Goal: Information Seeking & Learning: Understand process/instructions

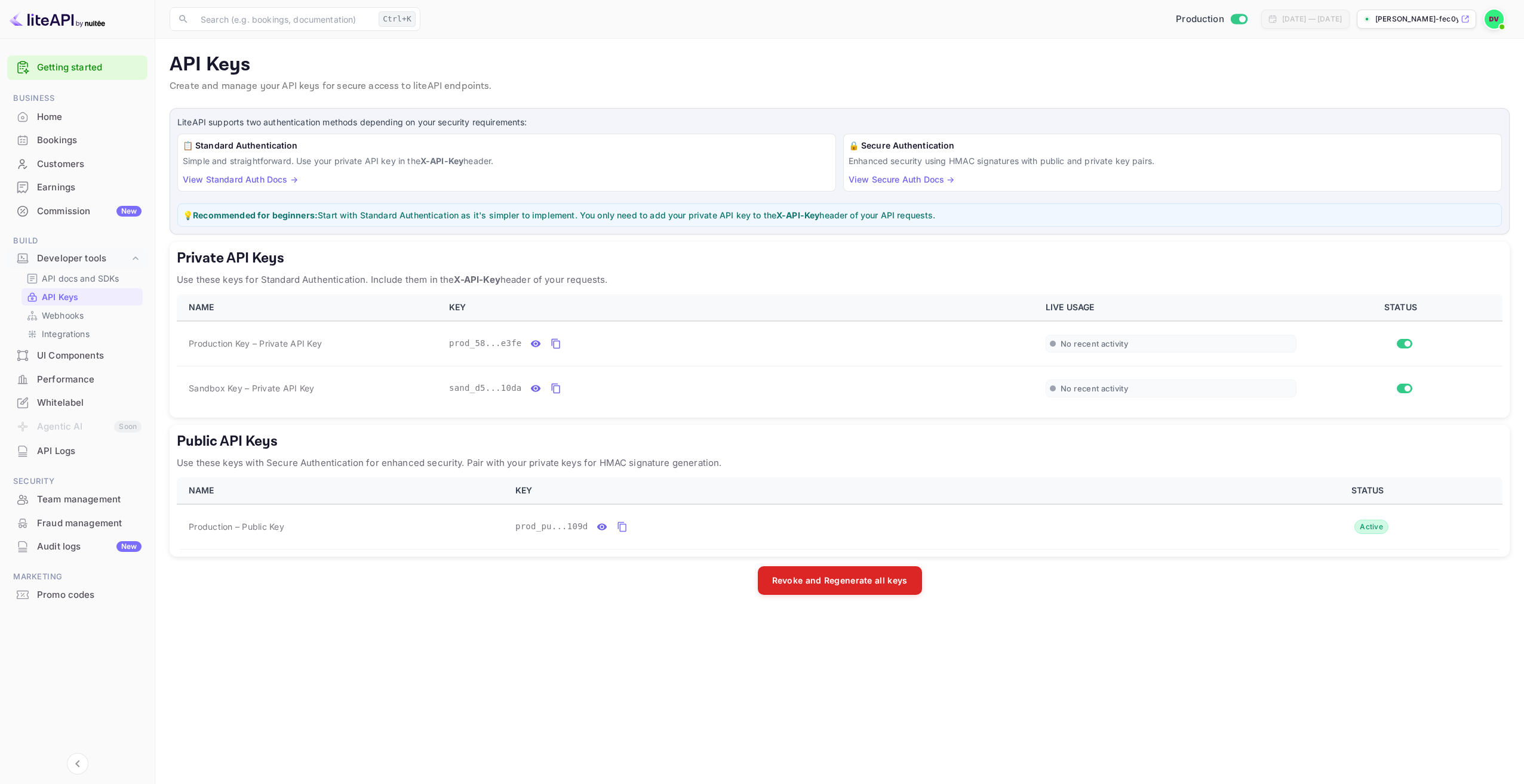
click at [272, 183] on link "View Standard Auth Docs →" at bounding box center [240, 179] width 115 height 10
click at [81, 281] on p "API docs and SDKs" at bounding box center [80, 278] width 78 height 13
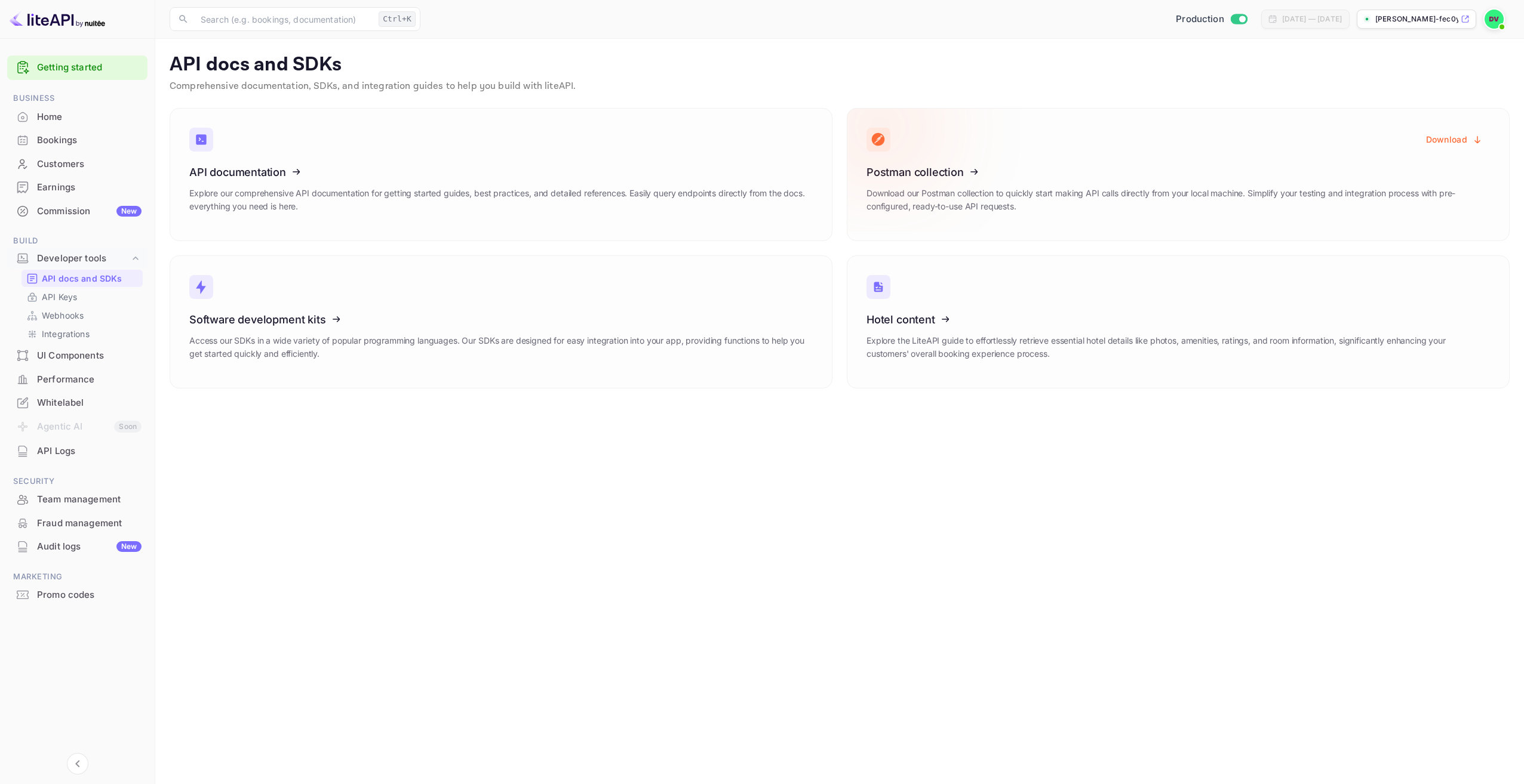
click at [1441, 137] on button "Download" at bounding box center [1453, 139] width 71 height 23
click at [1454, 141] on button "Download" at bounding box center [1453, 139] width 71 height 23
click at [98, 282] on p "API docs and SDKs" at bounding box center [82, 278] width 80 height 13
click at [66, 296] on p "API Keys" at bounding box center [59, 297] width 35 height 13
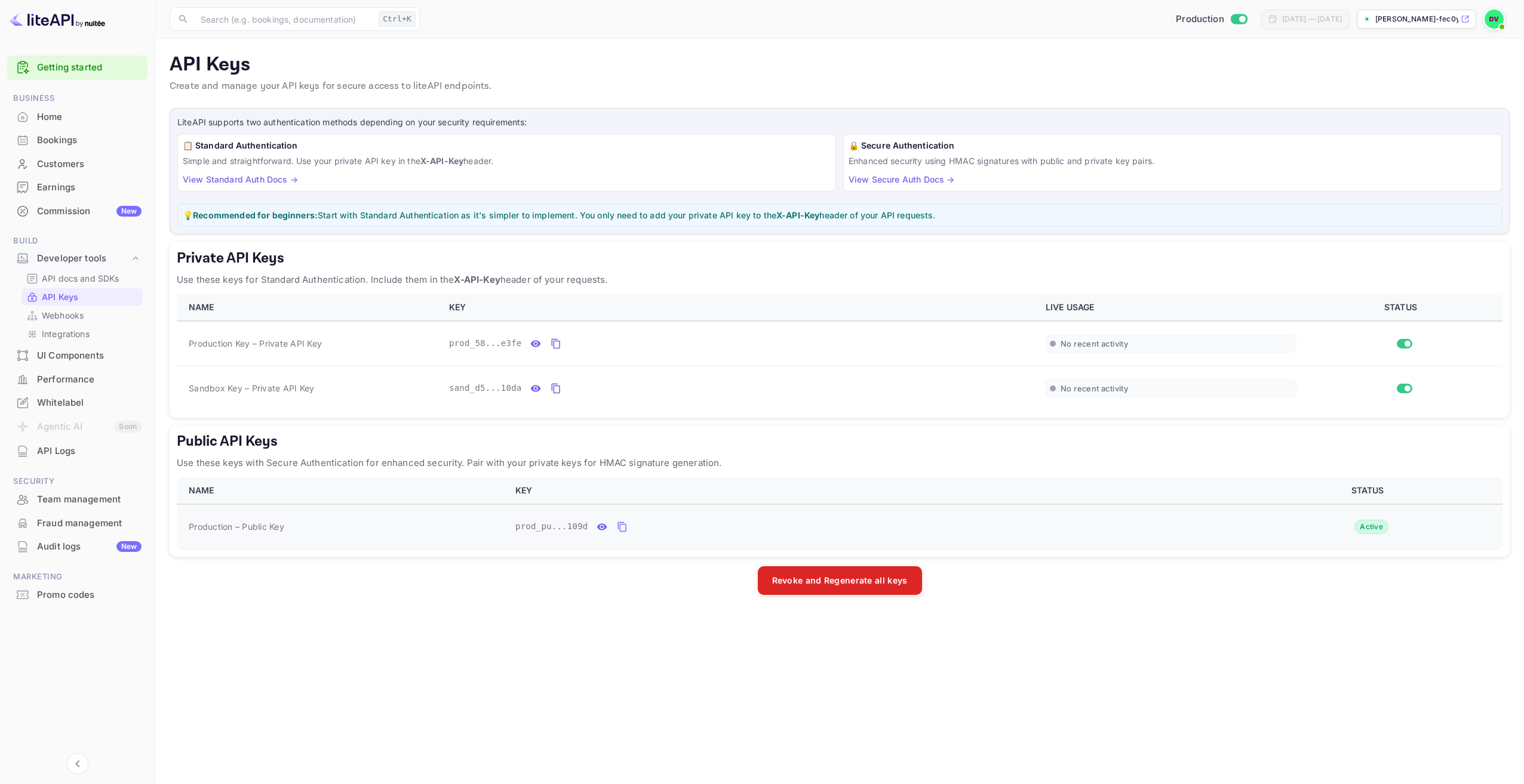
click at [597, 524] on icon "public api keys table" at bounding box center [602, 527] width 11 height 14
click at [531, 344] on icon "private api keys table" at bounding box center [536, 344] width 11 height 14
click at [690, 344] on icon "private api keys table" at bounding box center [696, 344] width 11 height 14
